Goal: Task Accomplishment & Management: Complete application form

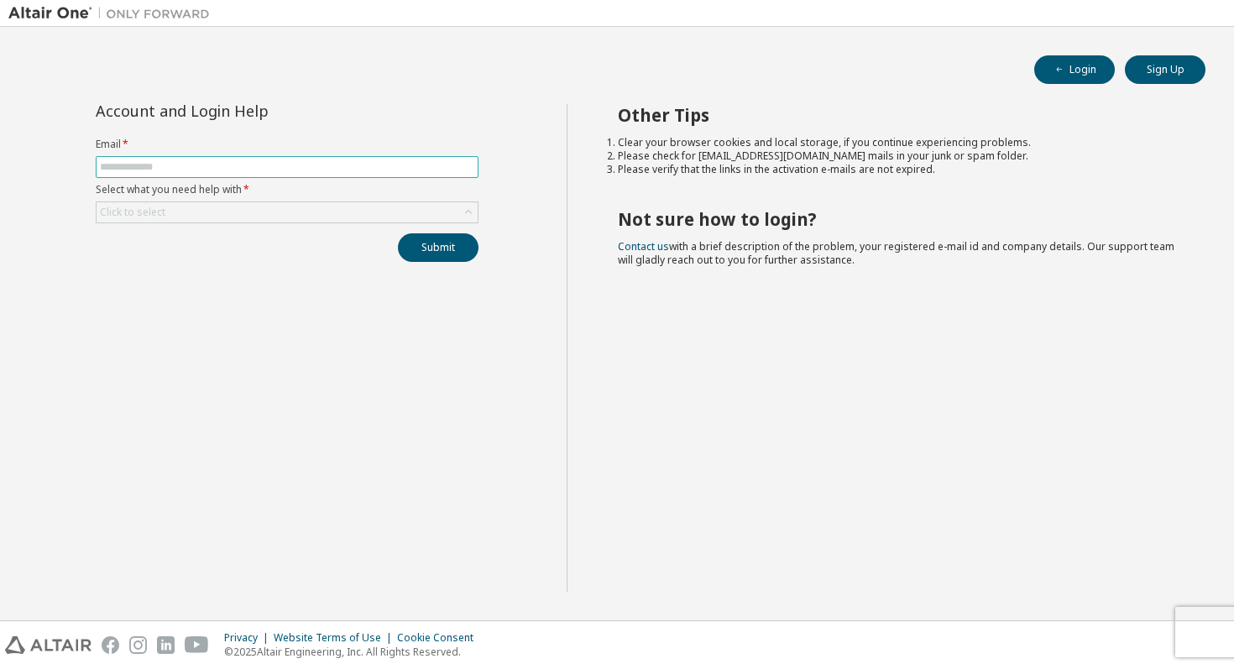
click at [170, 171] on input "text" at bounding box center [287, 166] width 374 height 13
click at [165, 212] on div "Click to select" at bounding box center [132, 212] width 71 height 18
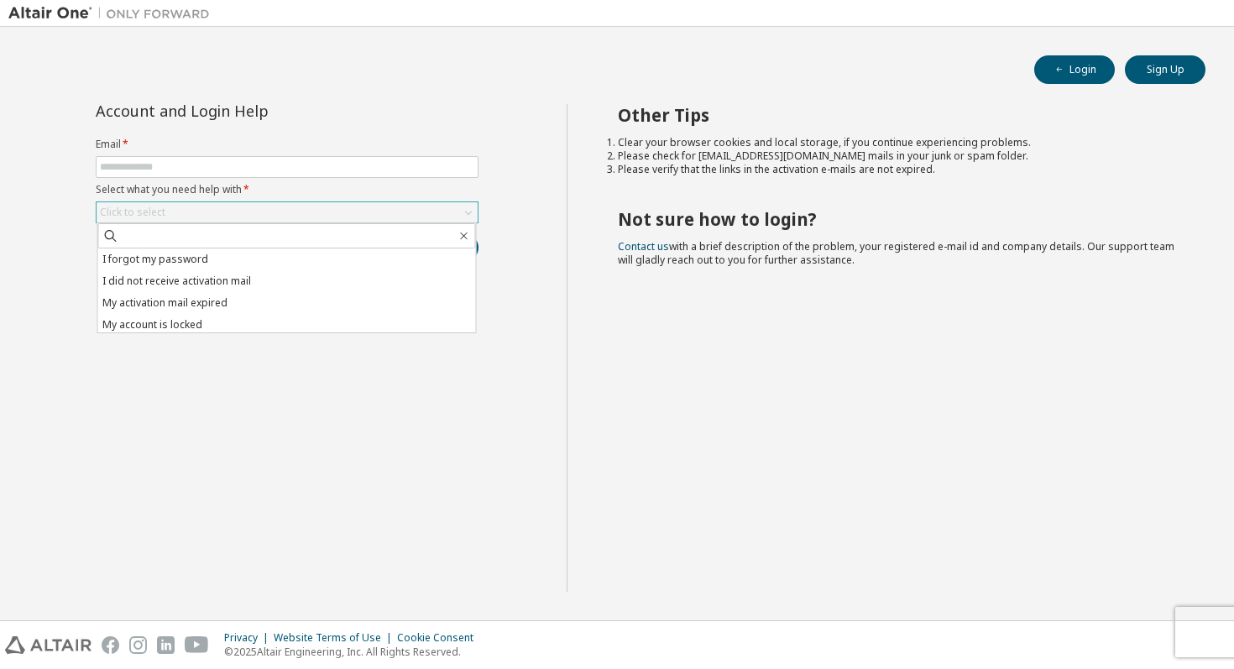
click at [165, 212] on div "Click to select" at bounding box center [132, 212] width 71 height 18
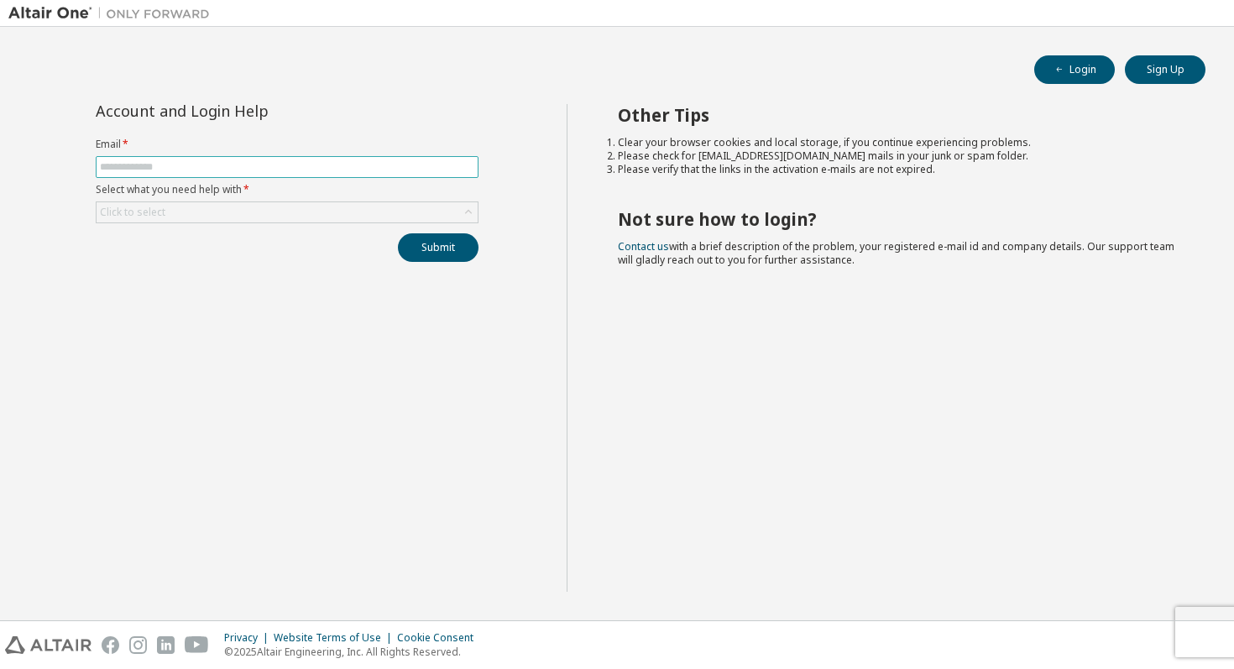
click at [197, 167] on input "text" at bounding box center [287, 166] width 374 height 13
click at [171, 205] on div "Click to select" at bounding box center [287, 212] width 381 height 20
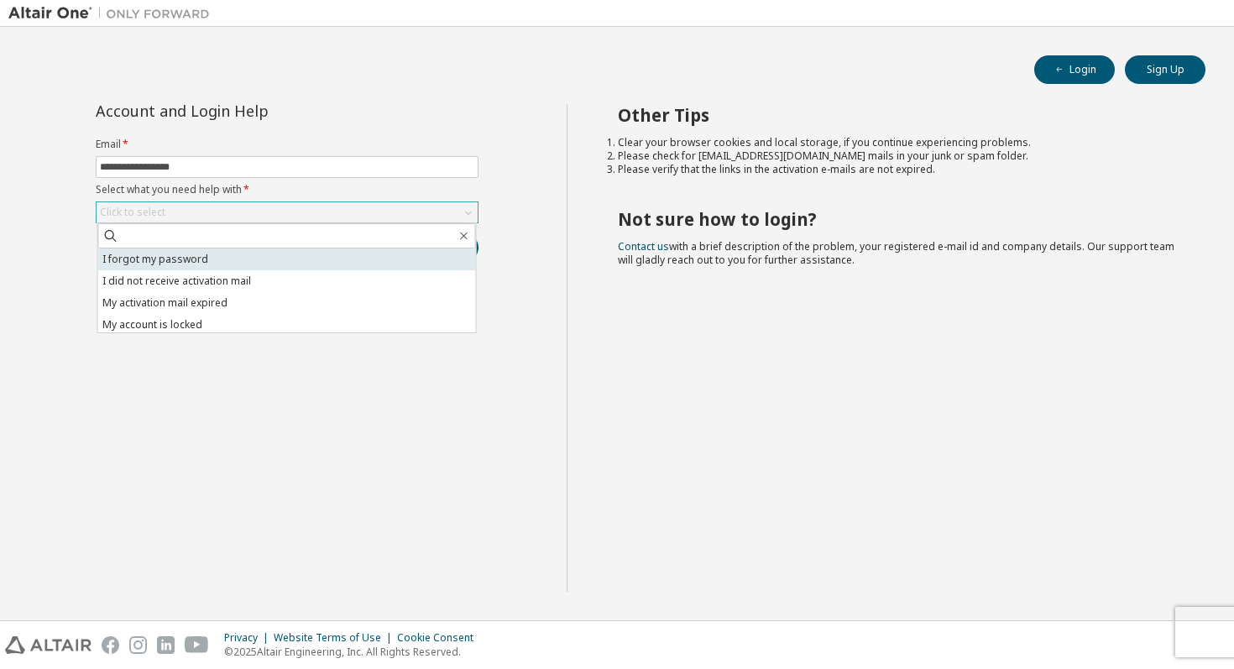
click at [171, 252] on li "I forgot my password" at bounding box center [287, 260] width 378 height 22
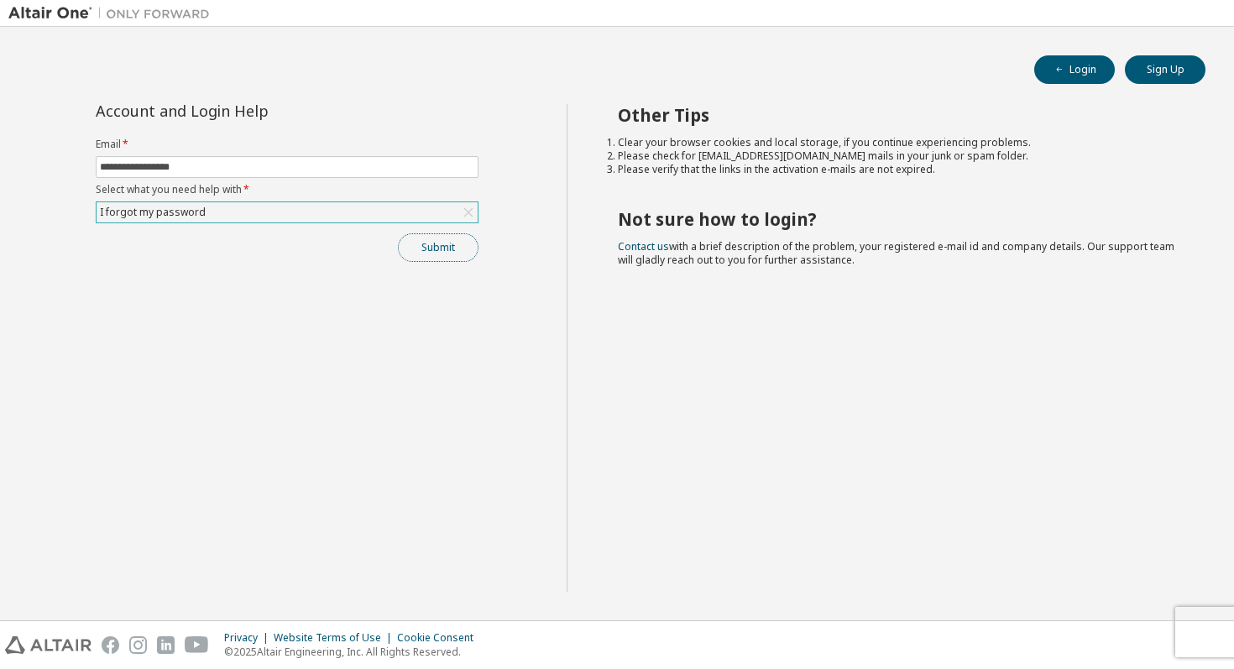
click at [425, 233] on button "Submit" at bounding box center [438, 247] width 81 height 29
click at [232, 165] on input "**********" at bounding box center [287, 166] width 374 height 13
type input "*"
type input "**********"
click at [398, 233] on button "Submit" at bounding box center [438, 247] width 81 height 29
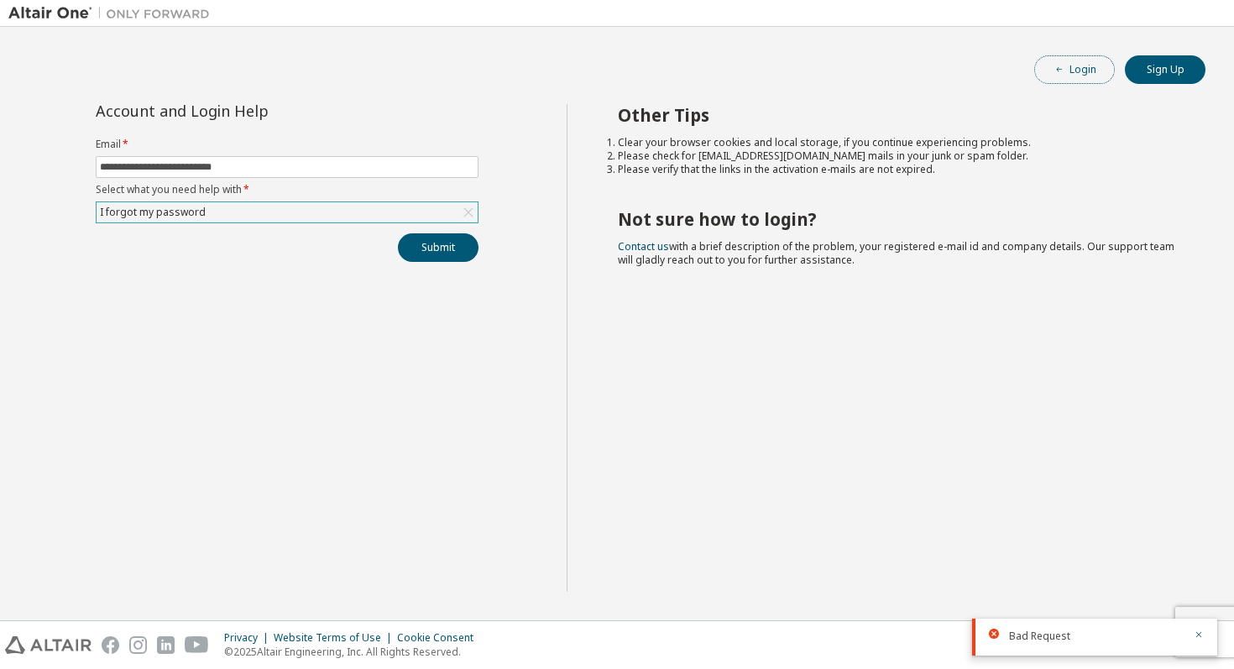
click at [1076, 72] on button "Login" at bounding box center [1074, 69] width 81 height 29
